Goal: Information Seeking & Learning: Obtain resource

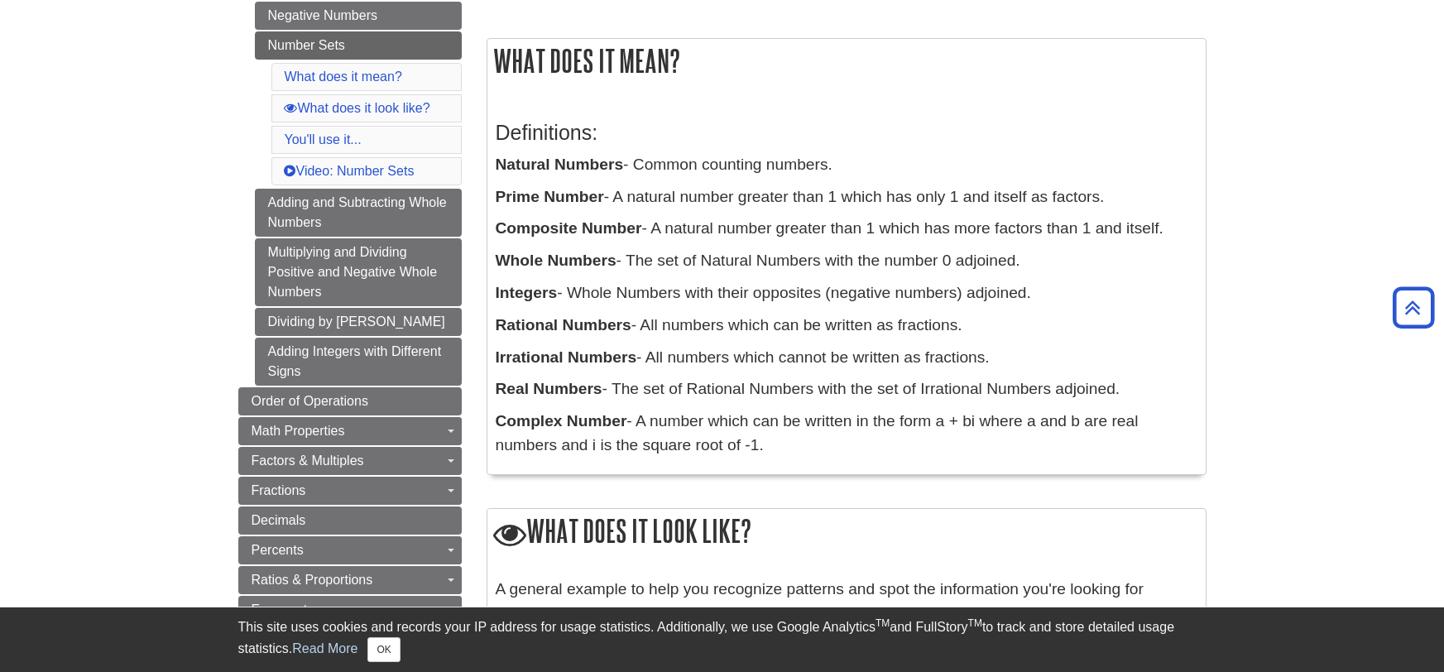
scroll to position [297, 0]
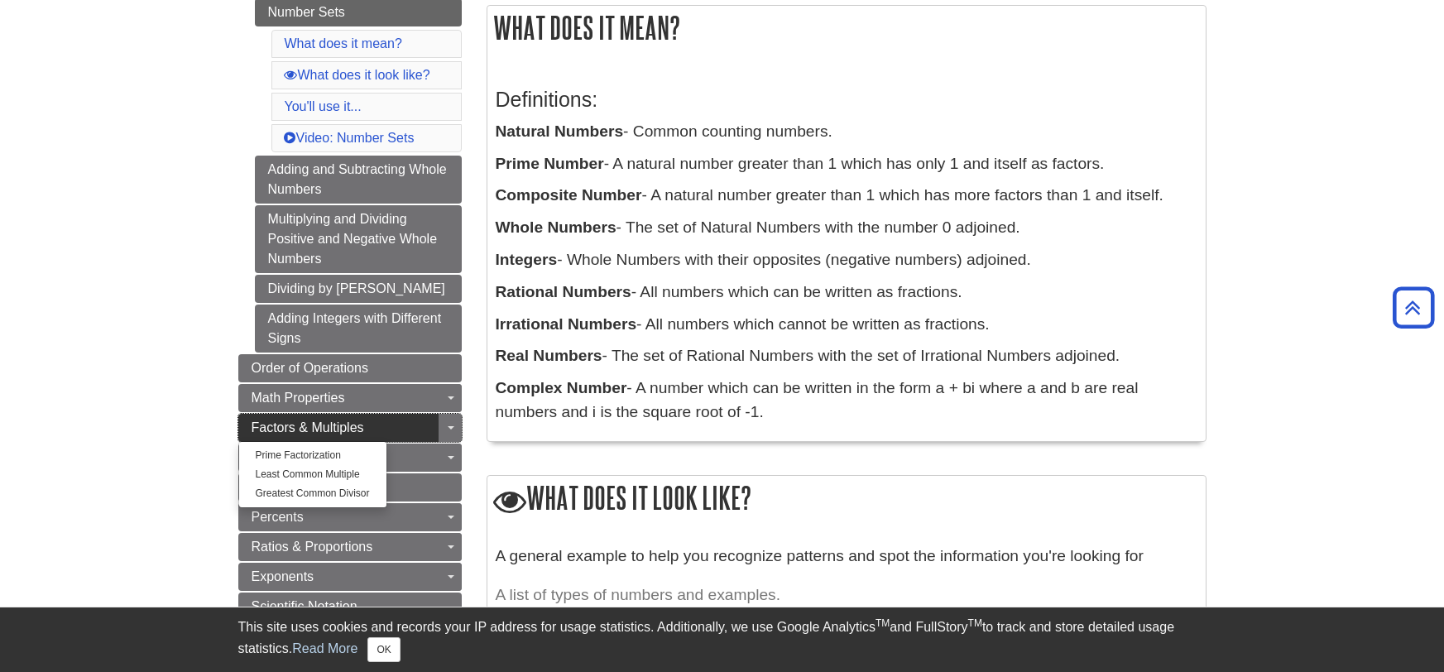
click at [367, 433] on link "Factors & Multiples" at bounding box center [349, 428] width 223 height 28
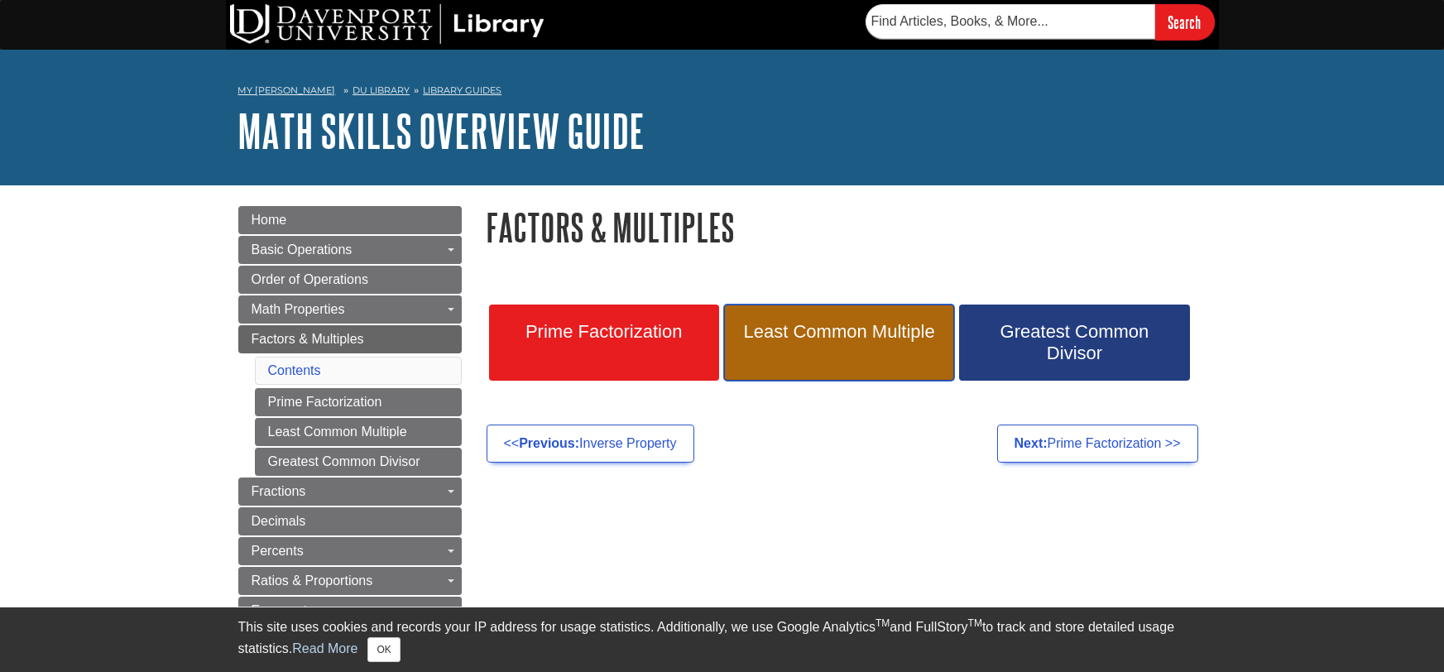
click at [857, 348] on link "Least Common Multiple" at bounding box center [839, 343] width 230 height 76
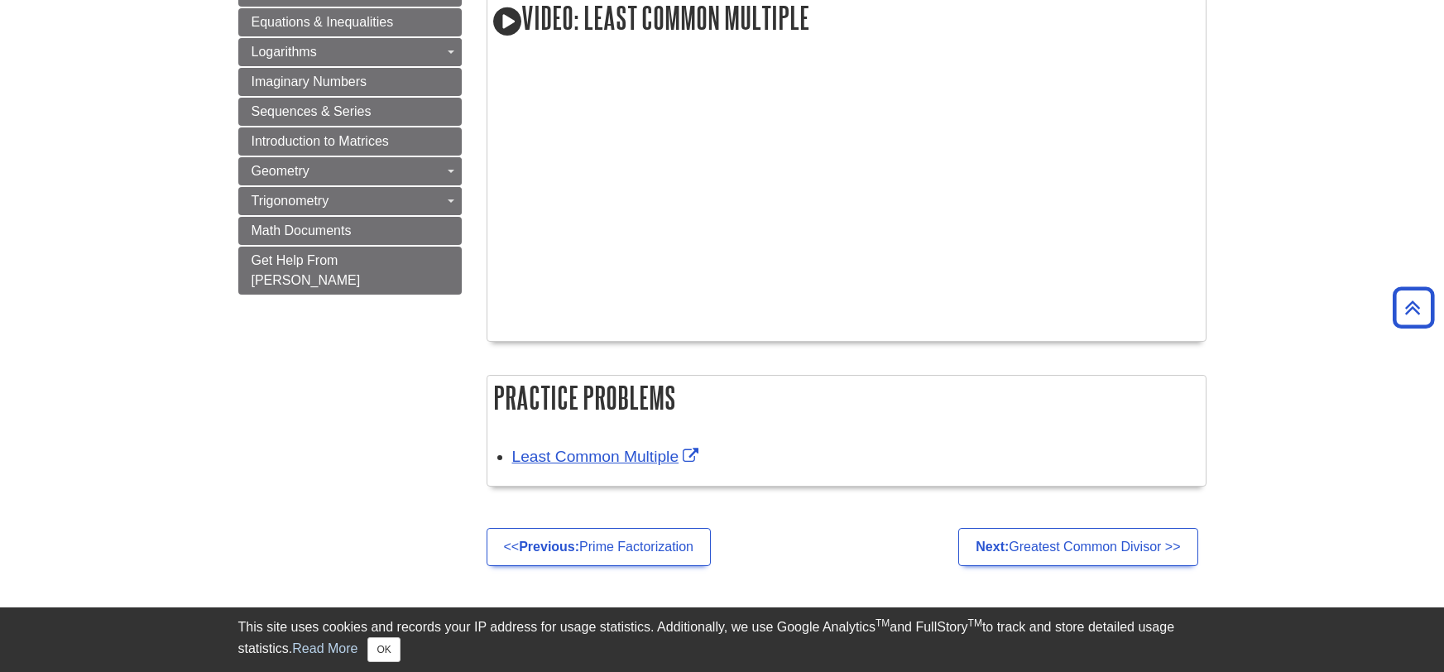
scroll to position [1125, 0]
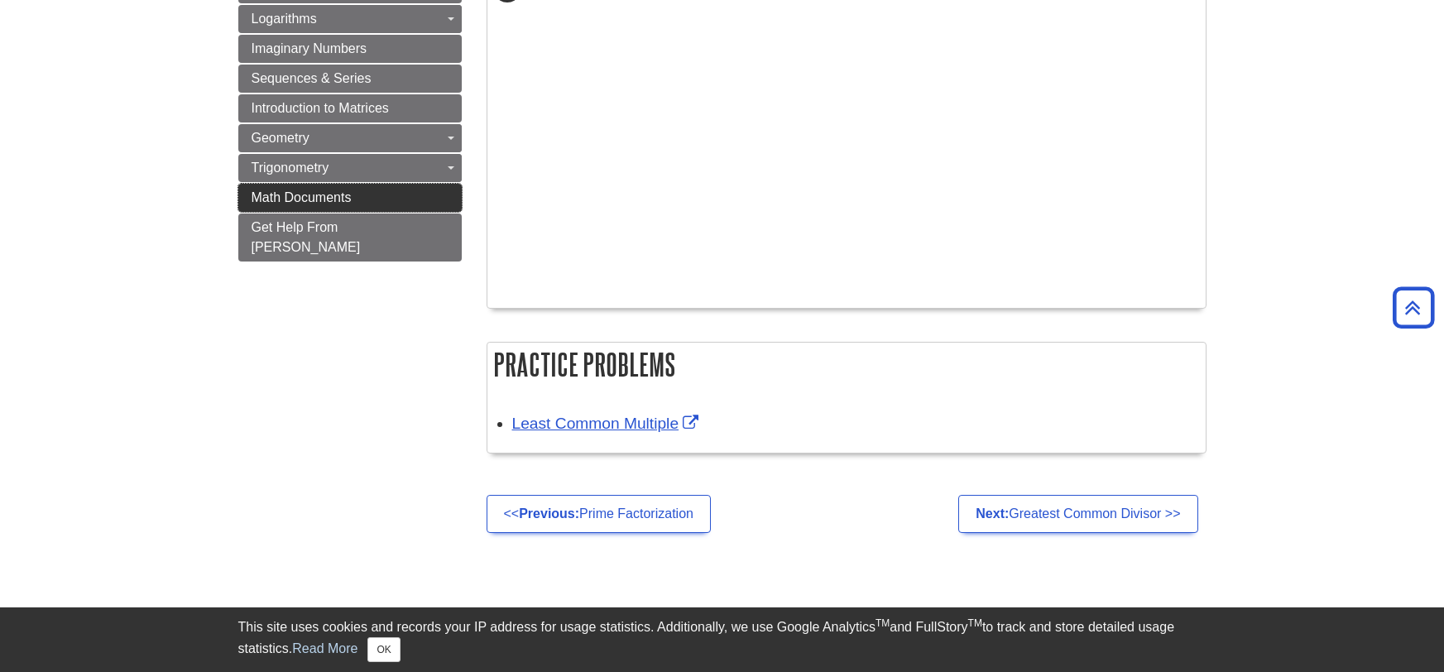
click at [343, 191] on span "Math Documents" at bounding box center [302, 197] width 100 height 14
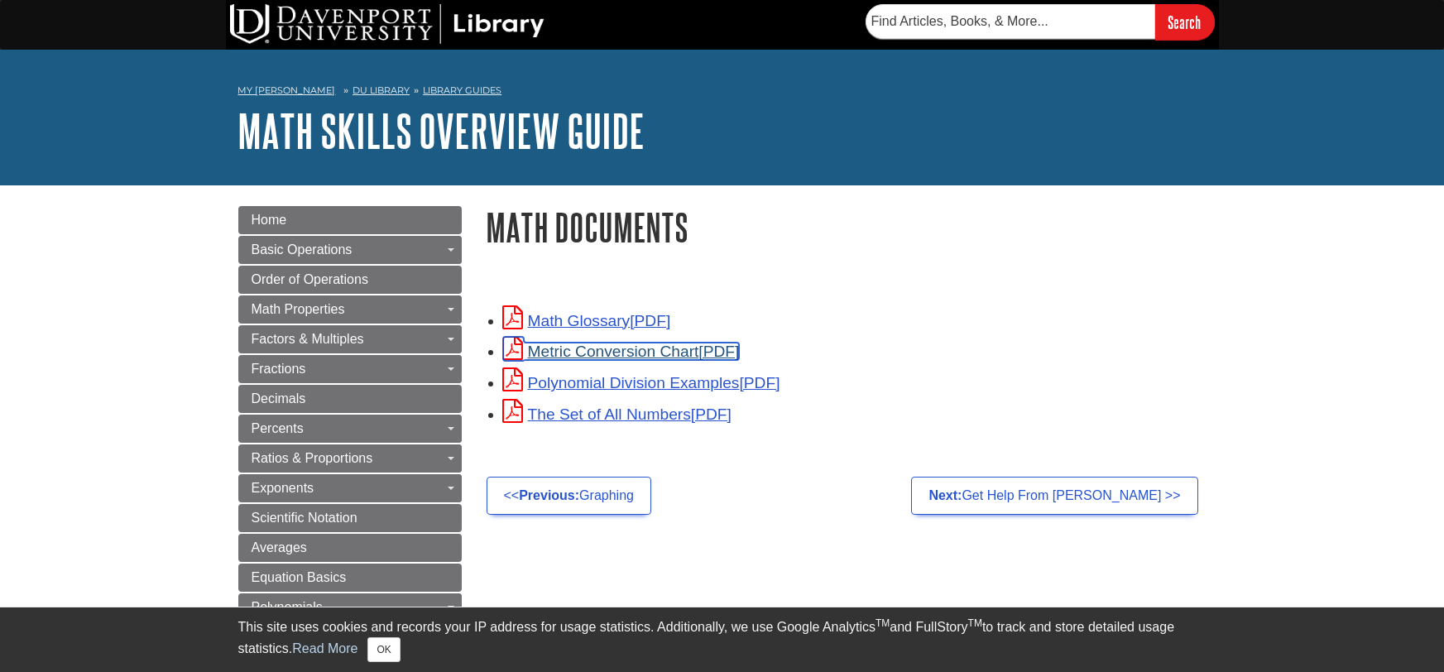
click at [559, 358] on link "Metric Conversion Chart" at bounding box center [621, 351] width 237 height 17
